Goal: Navigation & Orientation: Find specific page/section

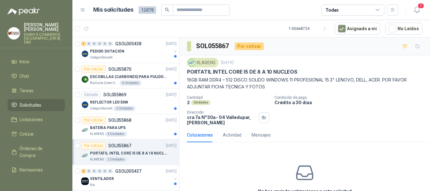
scroll to position [33, 0]
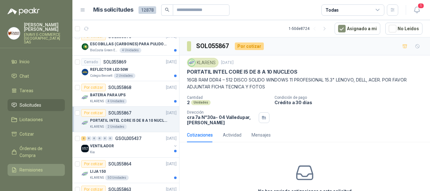
click at [36, 168] on span "Remisiones" at bounding box center [31, 169] width 23 height 7
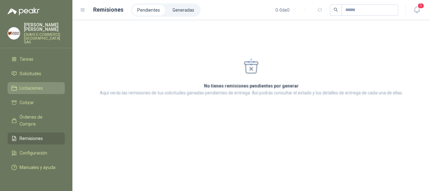
scroll to position [35, 0]
click at [184, 12] on li "Generadas" at bounding box center [183, 10] width 32 height 11
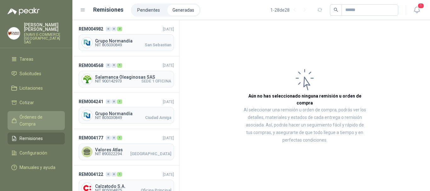
click at [42, 120] on span "Órdenes de Compra" at bounding box center [39, 121] width 39 height 14
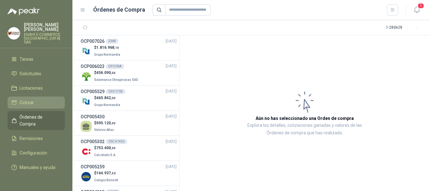
click at [47, 99] on li "Cotizar" at bounding box center [36, 102] width 50 height 7
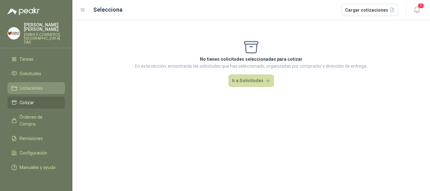
click at [49, 85] on li "Licitaciones" at bounding box center [36, 88] width 50 height 7
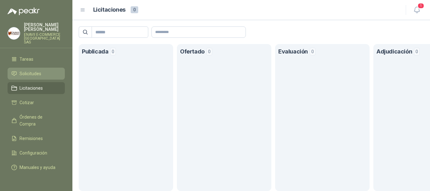
click at [46, 70] on li "Solicitudes" at bounding box center [36, 73] width 50 height 7
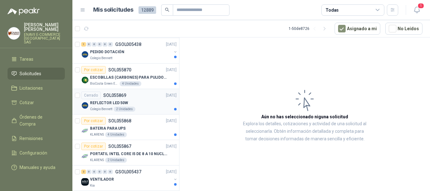
scroll to position [63, 0]
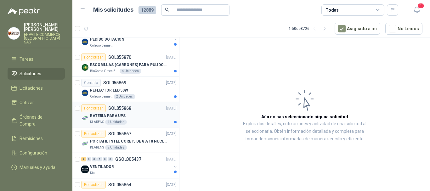
click at [151, 120] on div "KLARENS 4 Unidades" at bounding box center [133, 122] width 87 height 5
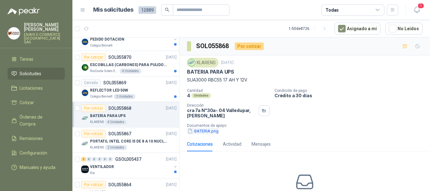
click at [207, 131] on button "BATERIA.png" at bounding box center [203, 131] width 32 height 7
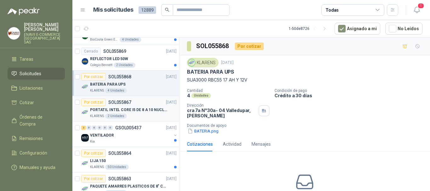
click at [144, 115] on div "KLARENS 2 Unidades" at bounding box center [133, 116] width 87 height 5
